Goal: Task Accomplishment & Management: Use online tool/utility

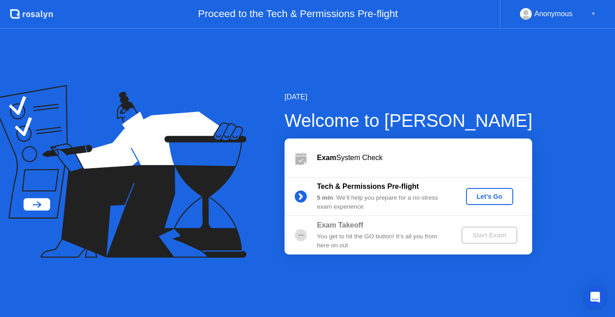
click at [488, 195] on div "Let's Go" at bounding box center [490, 196] width 40 height 7
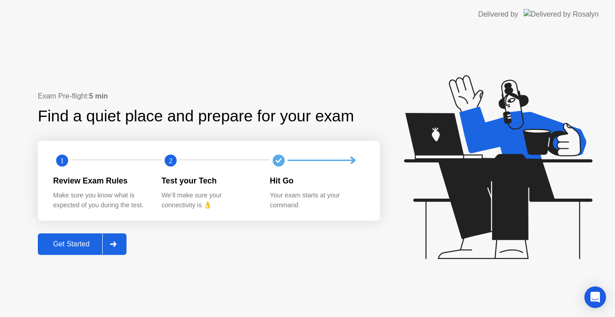
click at [79, 246] on div "Get Started" at bounding box center [72, 244] width 62 height 8
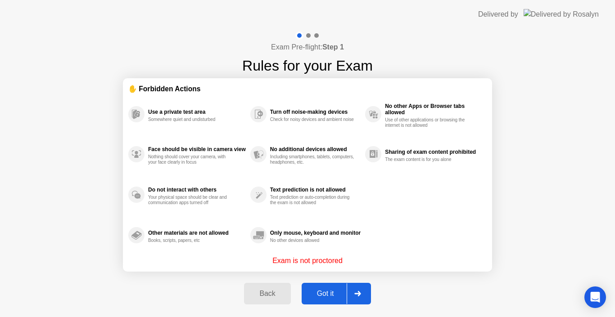
click at [322, 295] on div "Got it" at bounding box center [325, 294] width 42 height 8
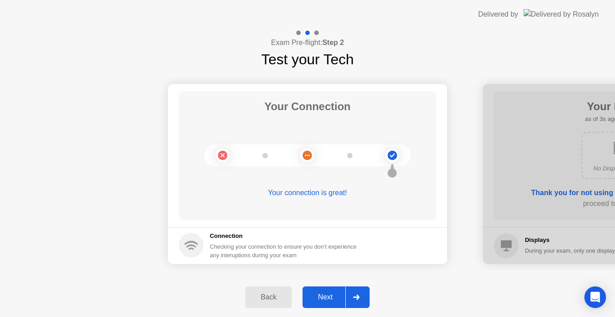
click at [322, 295] on div "Next" at bounding box center [325, 298] width 40 height 8
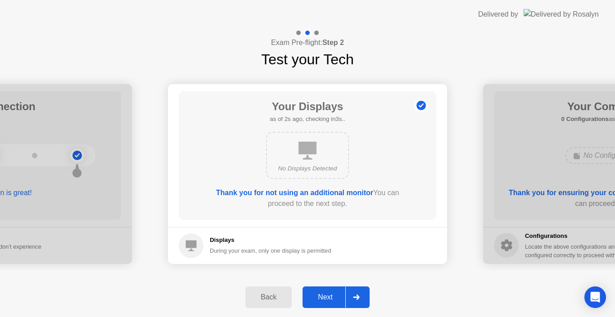
click at [322, 295] on div "Next" at bounding box center [325, 298] width 40 height 8
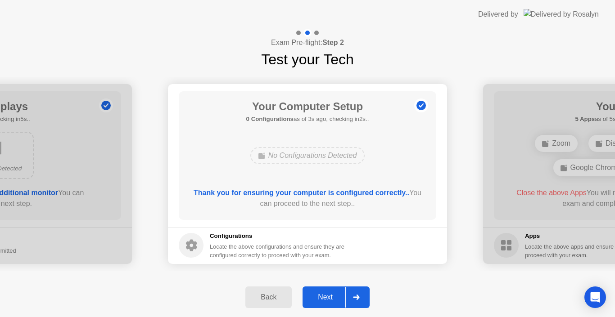
click at [322, 295] on div "Next" at bounding box center [325, 298] width 40 height 8
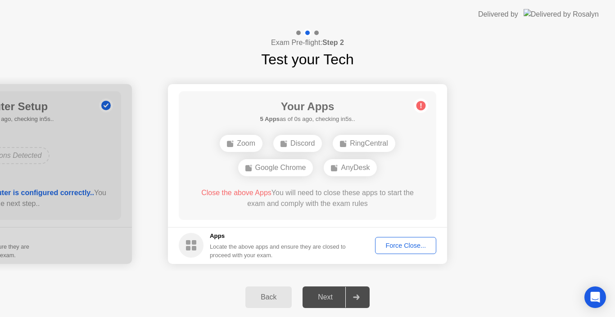
click at [412, 248] on div "Force Close..." at bounding box center [405, 245] width 55 height 7
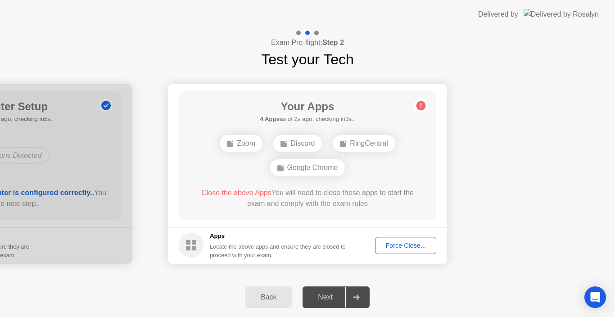
click at [401, 245] on div "Force Close..." at bounding box center [405, 245] width 55 height 7
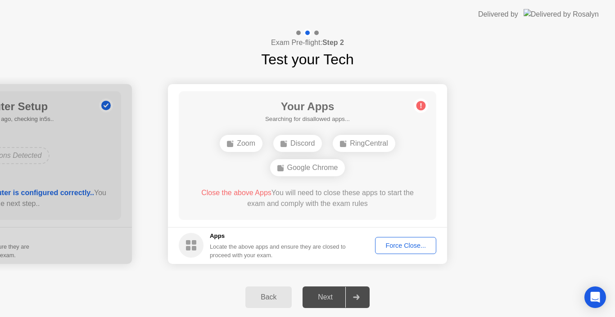
click at [416, 242] on div "Force Close..." at bounding box center [405, 245] width 55 height 7
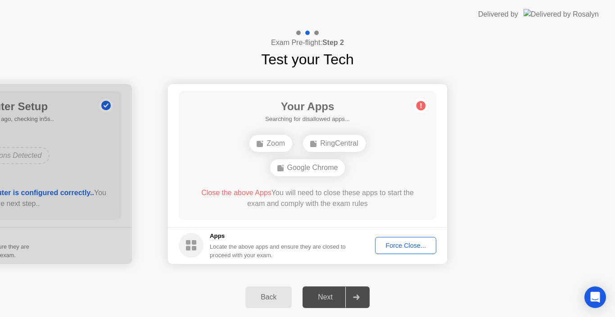
click at [402, 244] on div "Force Close..." at bounding box center [405, 245] width 55 height 7
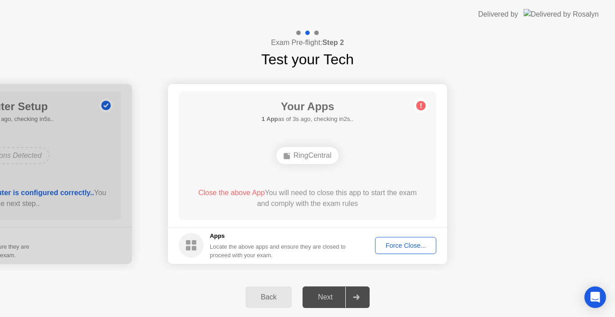
click at [399, 252] on button "Force Close..." at bounding box center [405, 245] width 61 height 17
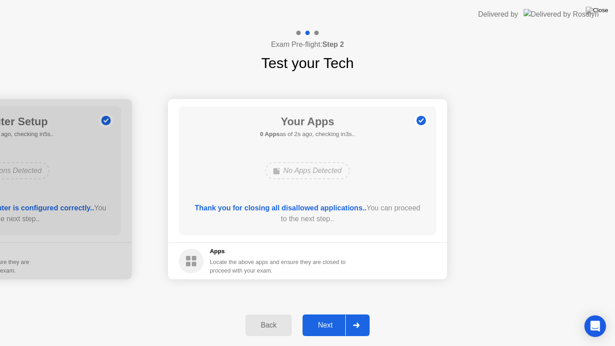
click at [316, 317] on div "Next" at bounding box center [325, 325] width 40 height 8
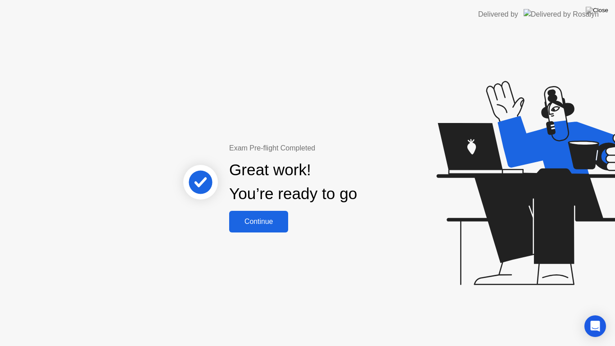
drag, startPoint x: 258, startPoint y: 236, endPoint x: 257, endPoint y: 231, distance: 5.0
click at [257, 231] on div "Exam Pre-flight Completed Great work! You’re ready to go Continue" at bounding box center [307, 187] width 615 height 317
click at [257, 231] on button "Continue" at bounding box center [258, 222] width 59 height 22
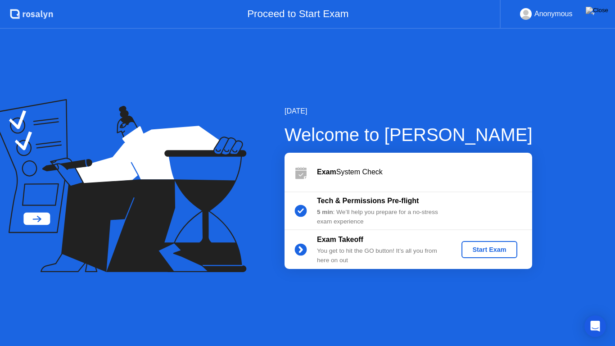
click at [481, 251] on div "Start Exam" at bounding box center [489, 249] width 48 height 7
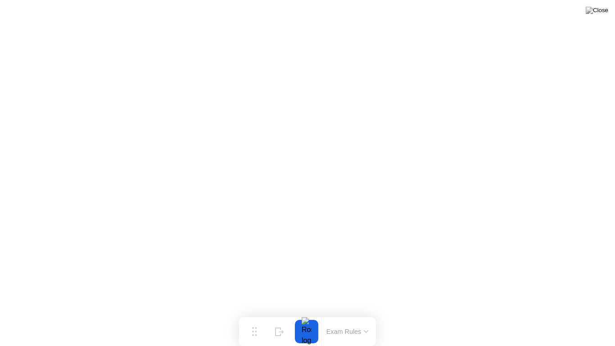
click at [300, 317] on div at bounding box center [306, 331] width 19 height 23
click at [357, 317] on button "Exam Rules" at bounding box center [348, 331] width 48 height 8
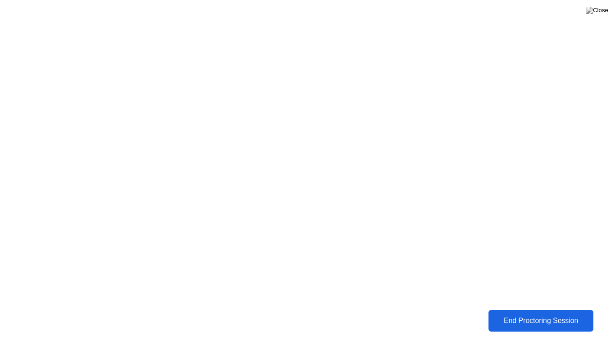
click at [565, 317] on div "End Proctoring Session" at bounding box center [541, 321] width 100 height 8
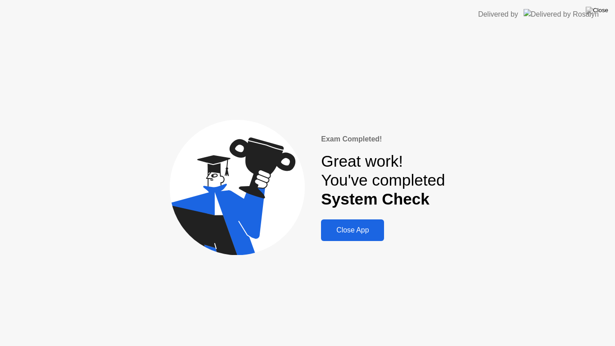
click at [368, 240] on button "Close App" at bounding box center [352, 230] width 63 height 22
